Goal: Task Accomplishment & Management: Use online tool/utility

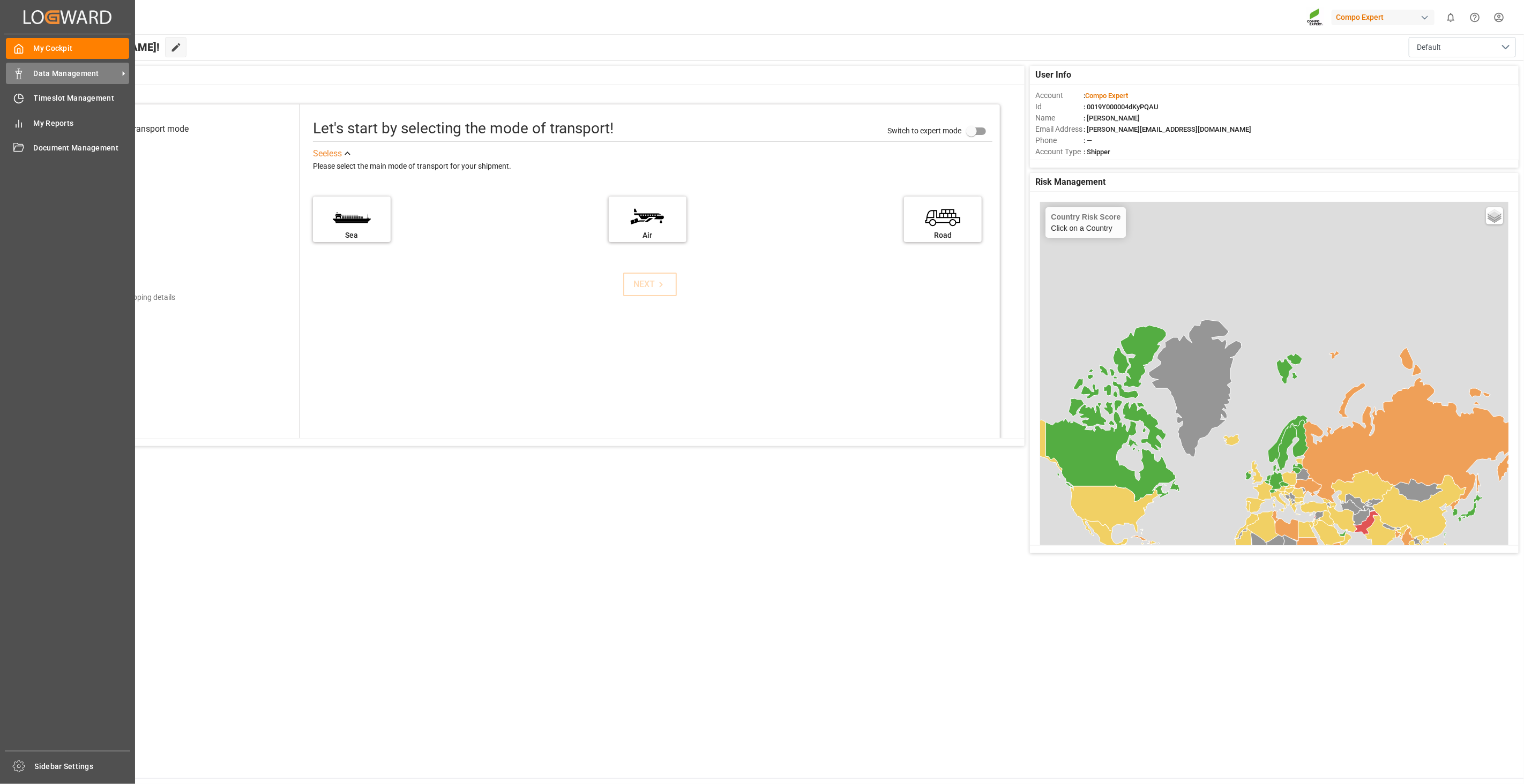
click at [31, 72] on div "Data Management Data Management" at bounding box center [67, 73] width 123 height 21
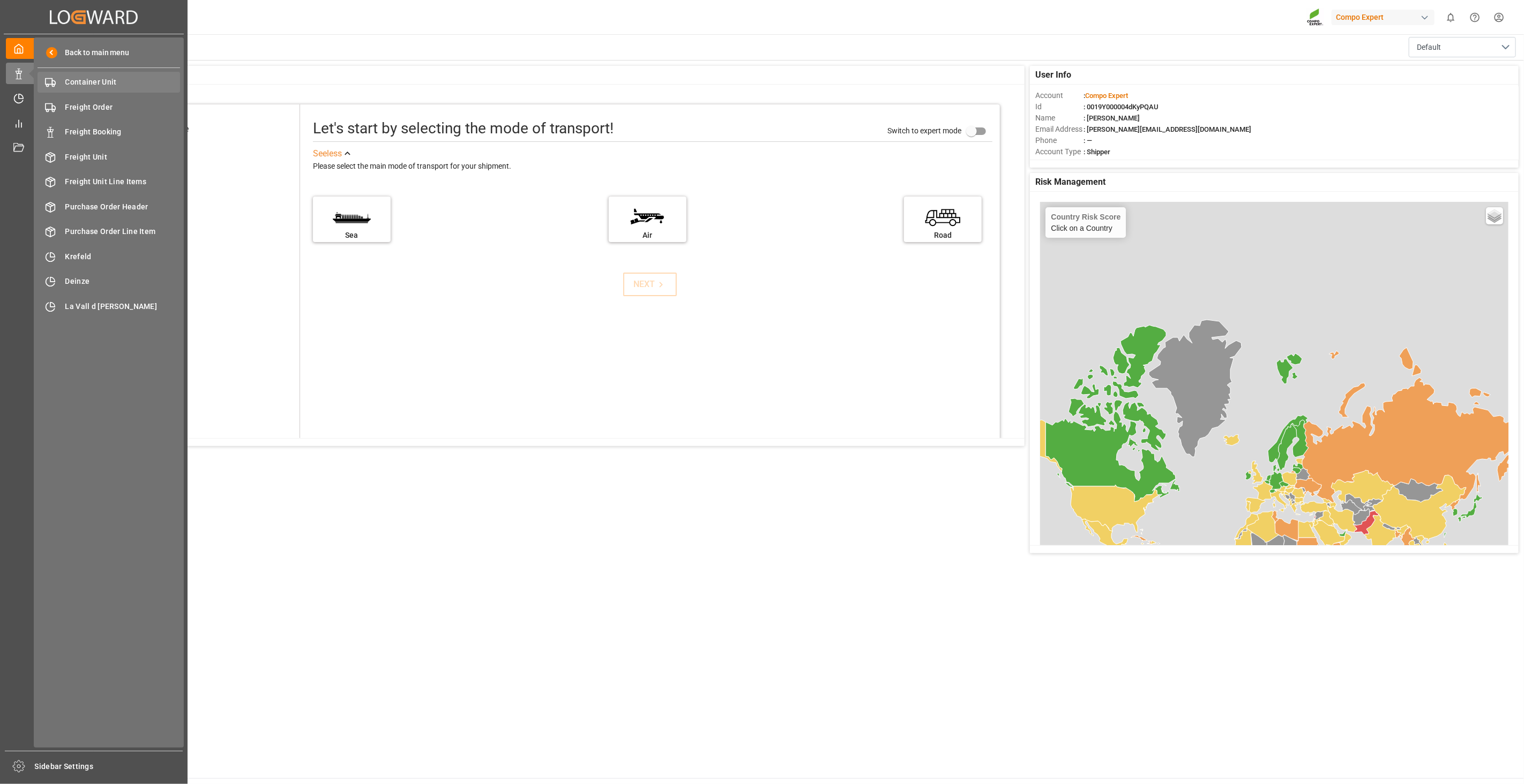
click at [72, 86] on span "Container Unit" at bounding box center [123, 82] width 115 height 11
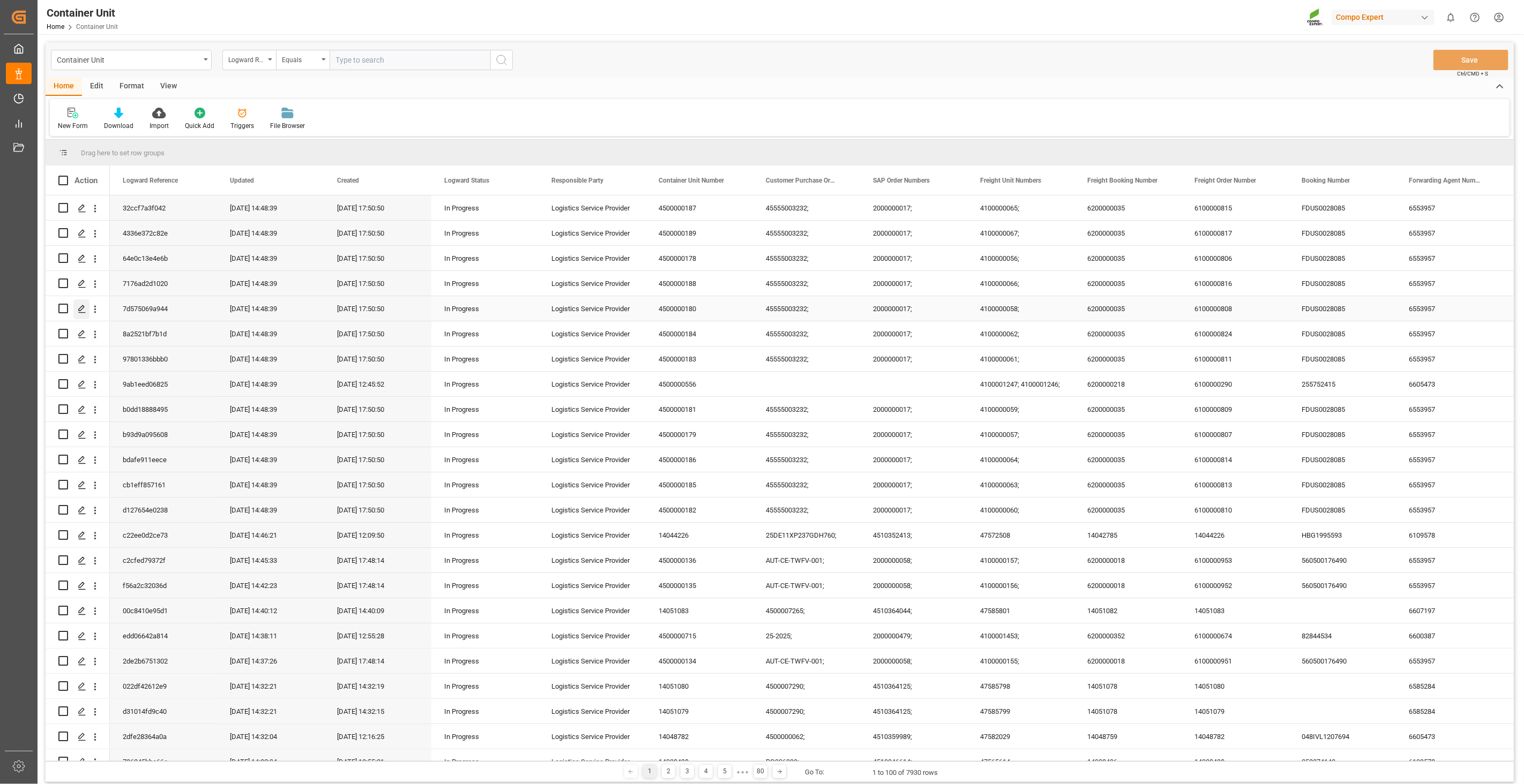
click at [82, 308] on polygon "Press SPACE to select this row." at bounding box center [81, 307] width 5 height 5
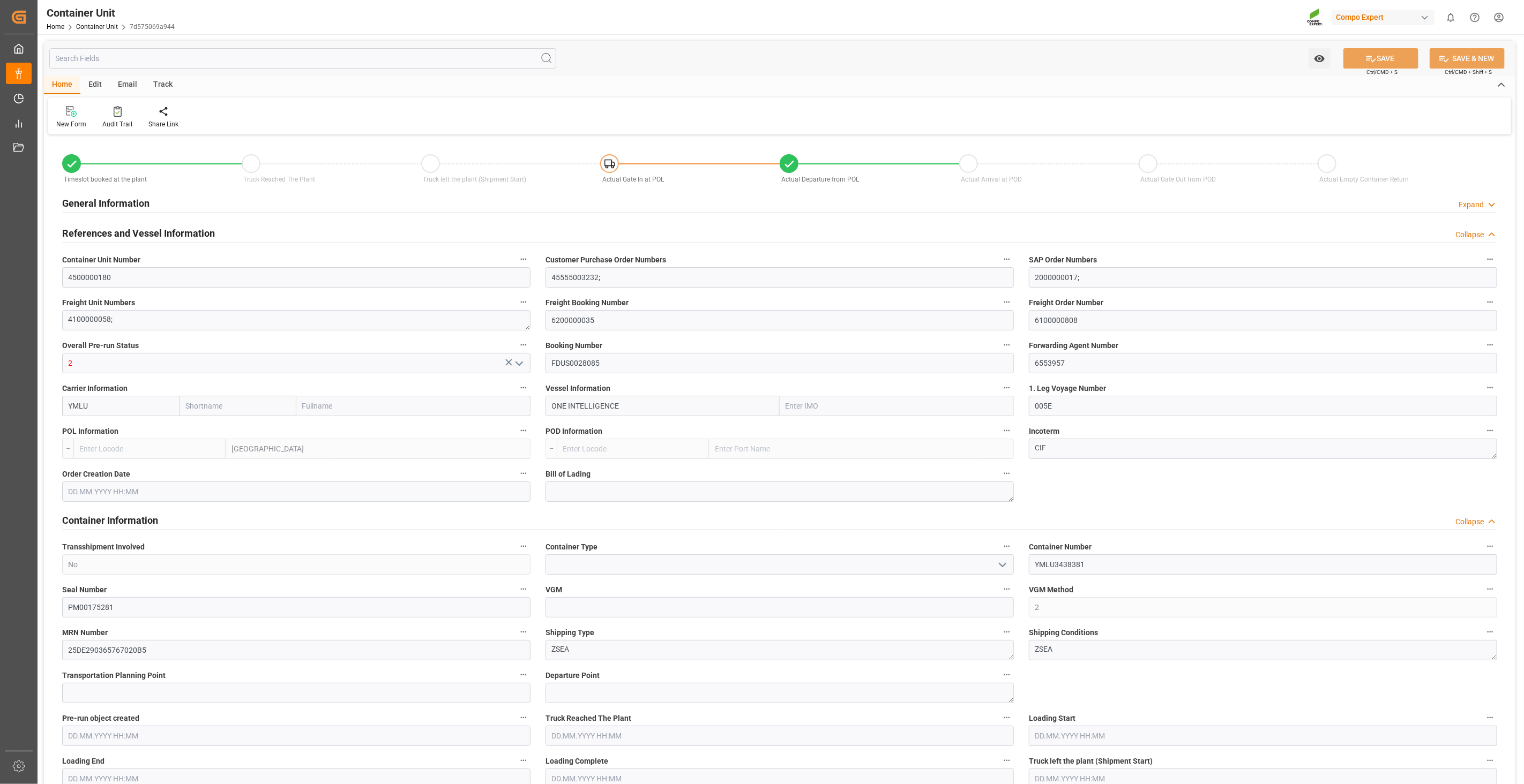
type input "Yang Ming"
type input "Yang Ming Marine Transport Corp."
type input "9933121"
type input "NLRTM"
type input "VNVTG"
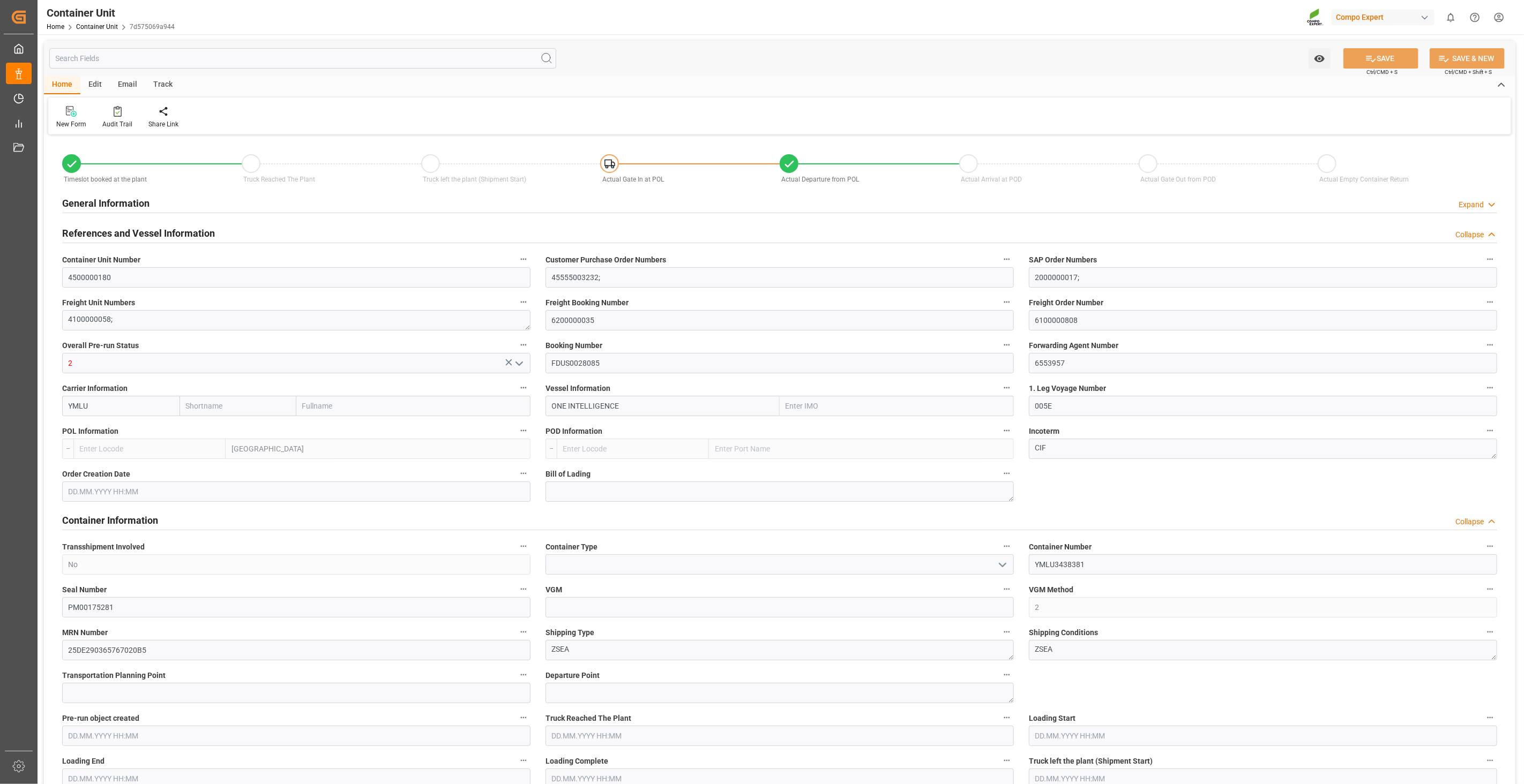
type input "28870"
type input "0"
type input "53000"
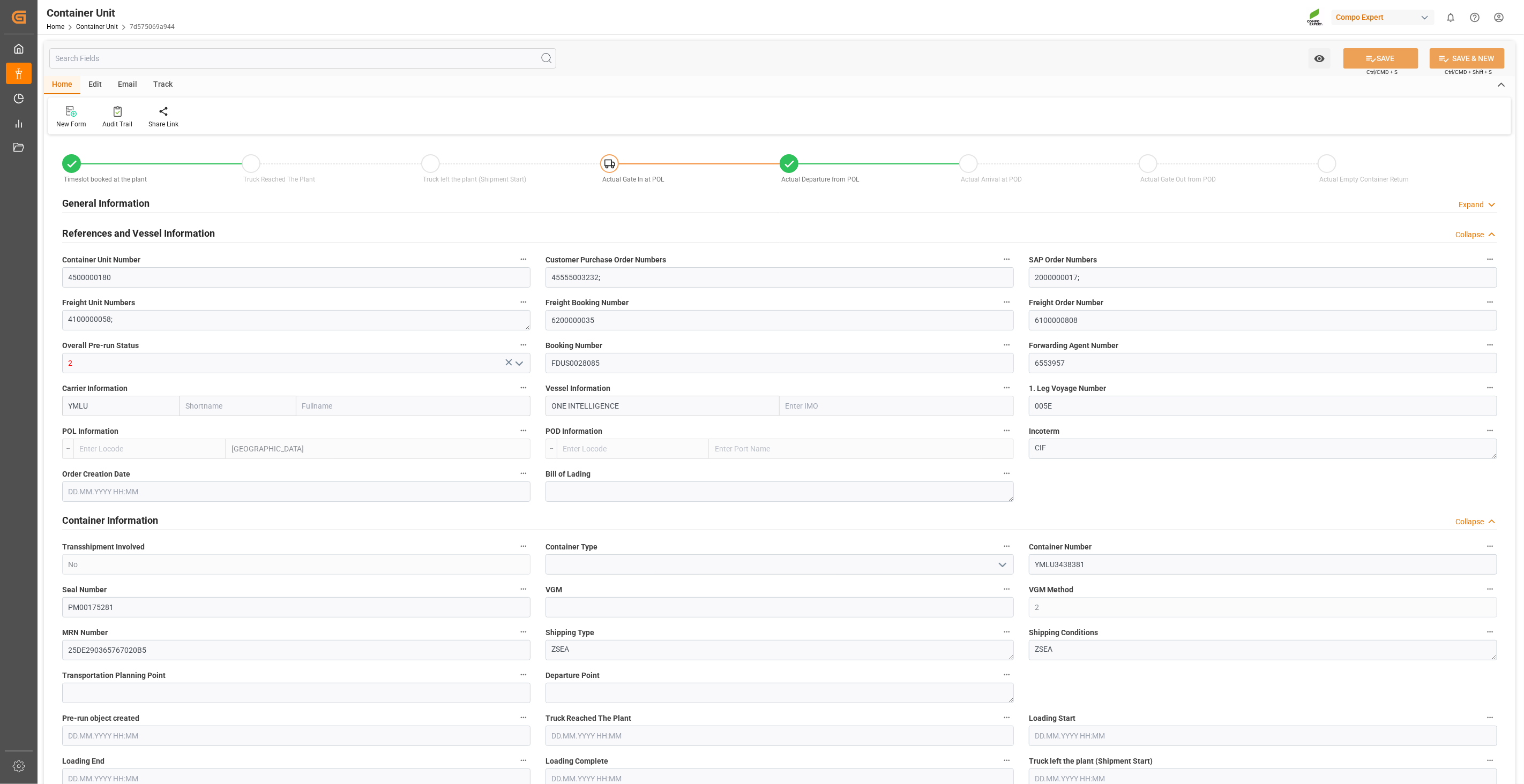
type input "NLRTM"
type input "VNVUT"
type input "01.08.2025"
type input "07.08.2025 04:36"
type input "12.08.2025 04:58"
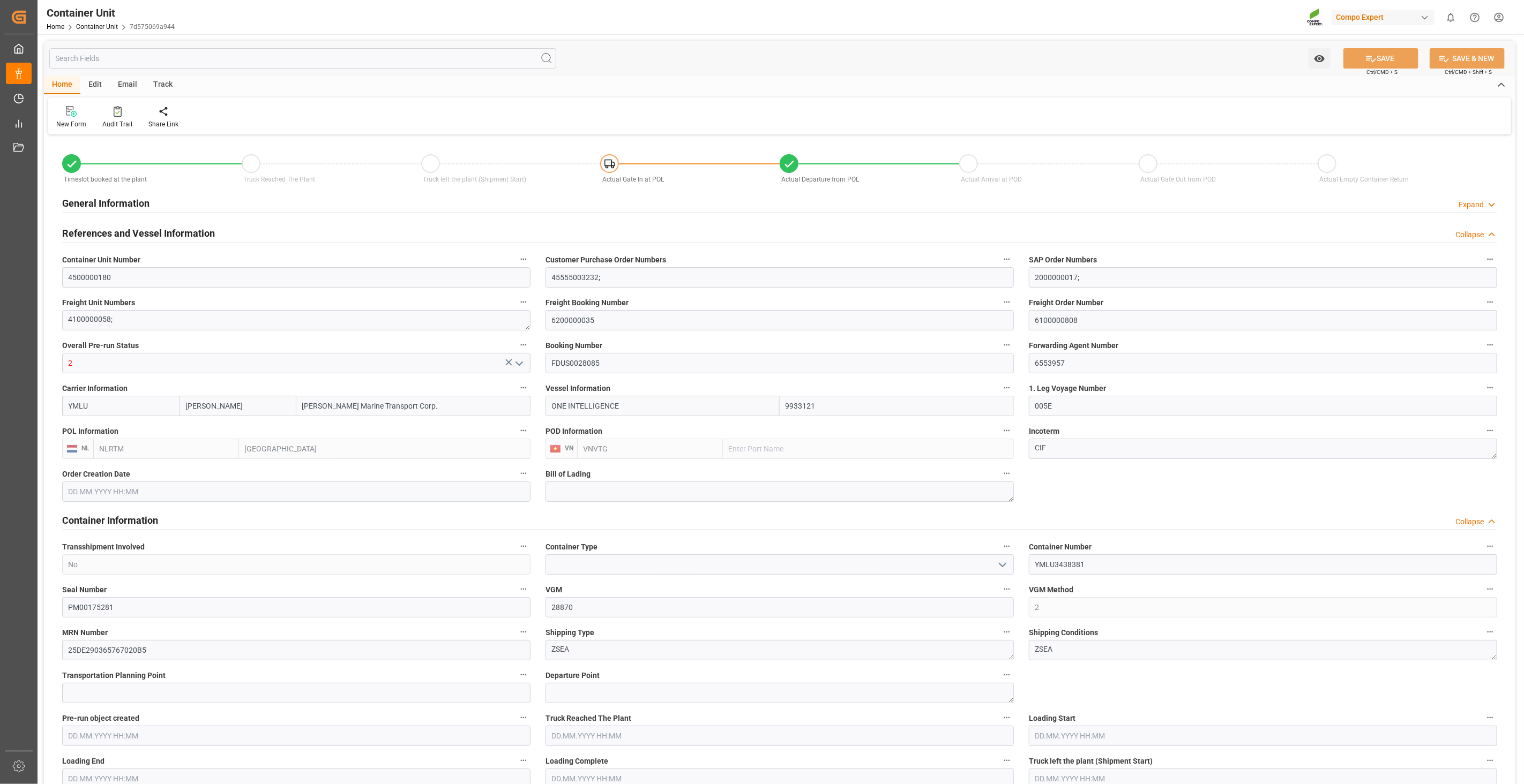
type input "15.08.2025 05:30"
type input "13.08.2025 12:00"
type input "15.08.2025 07:40"
type input "21.10.2025 11:00"
type input "14.10.2025 12:30"
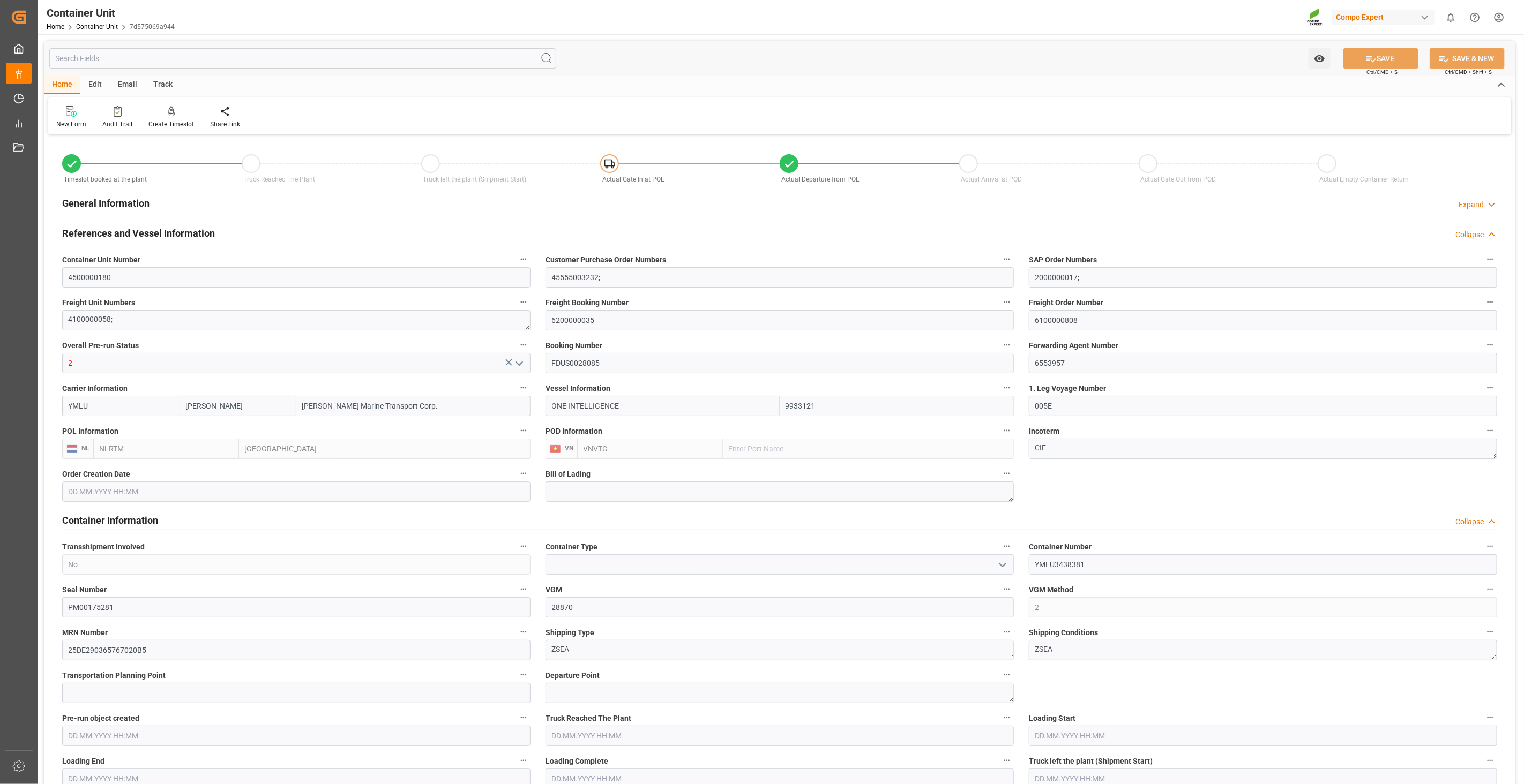
click at [165, 77] on div "Track" at bounding box center [163, 85] width 35 height 18
click at [71, 111] on icon at bounding box center [69, 114] width 11 height 8
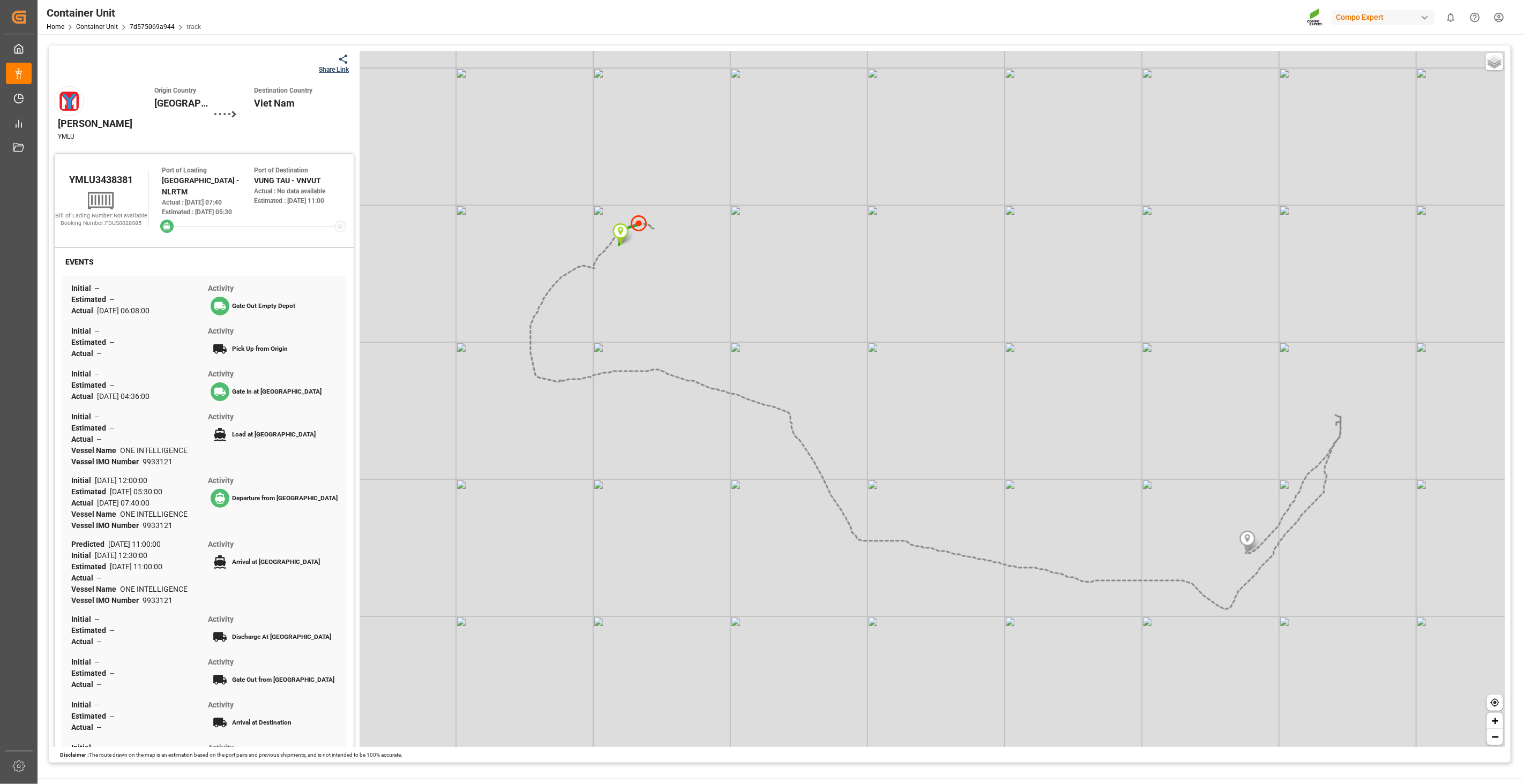
scroll to position [24, 0]
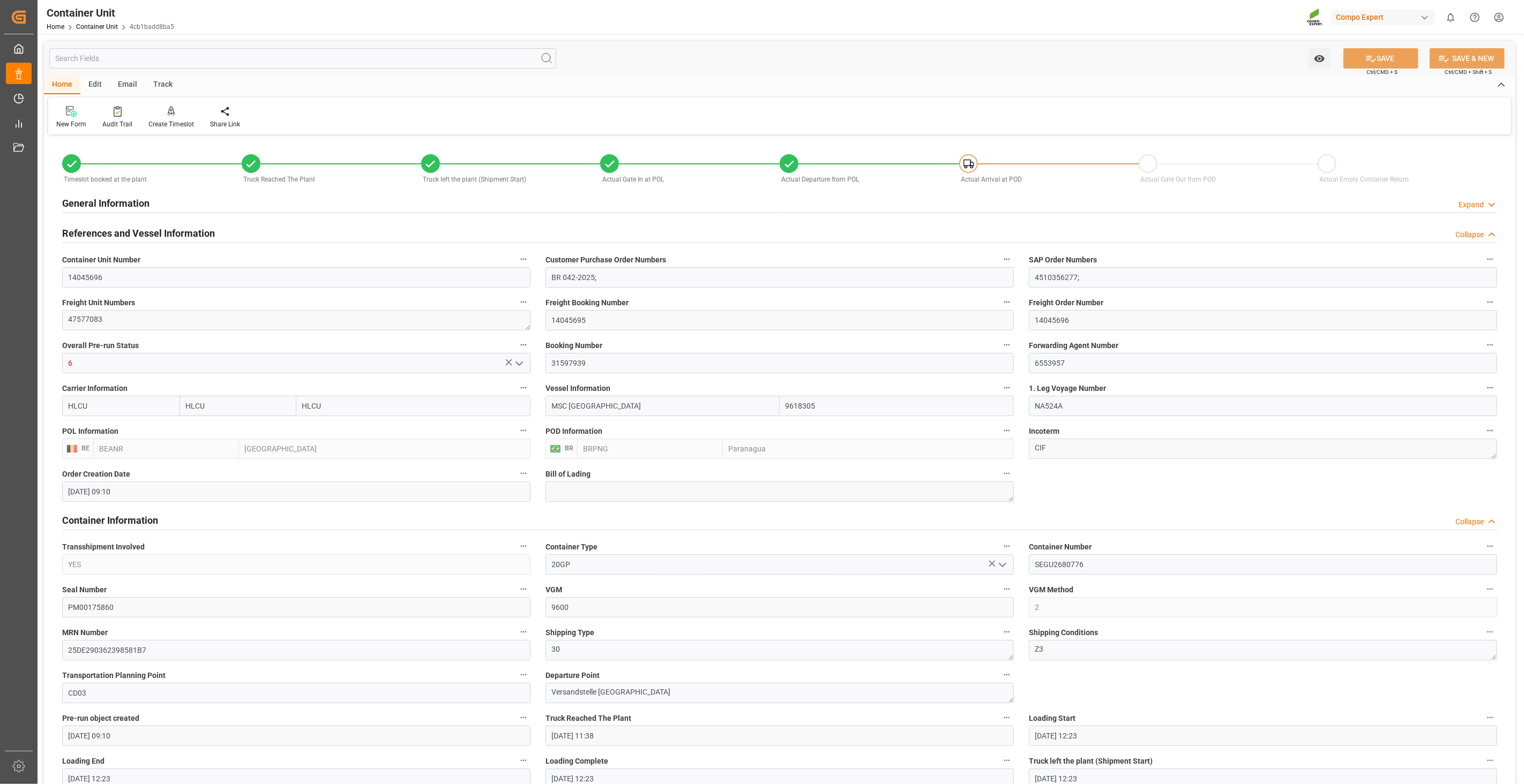
scroll to position [33, 0]
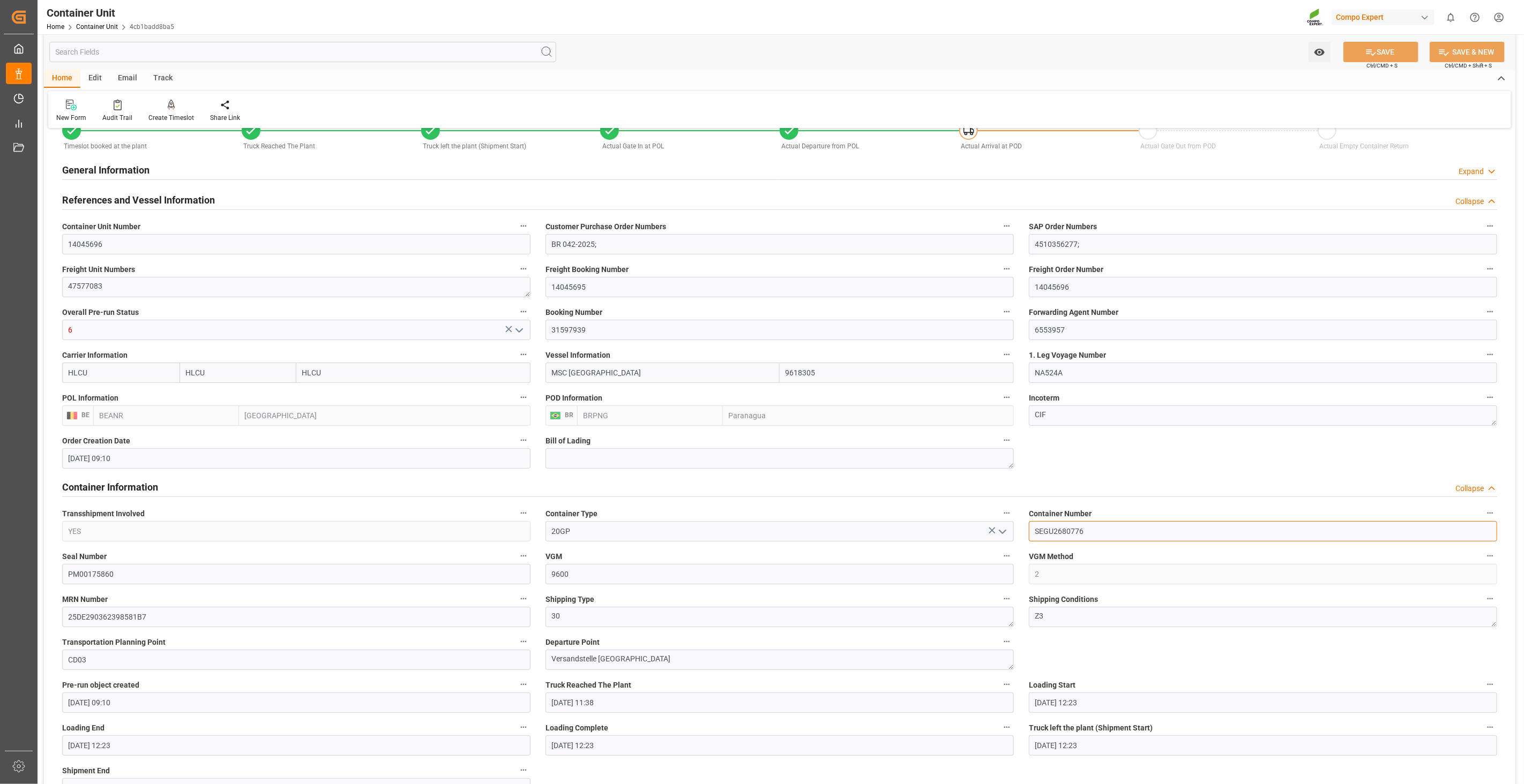
click at [1427, 15] on div "button" at bounding box center [1425, 18] width 11 height 11
